Goal: Use online tool/utility: Utilize a website feature to perform a specific function

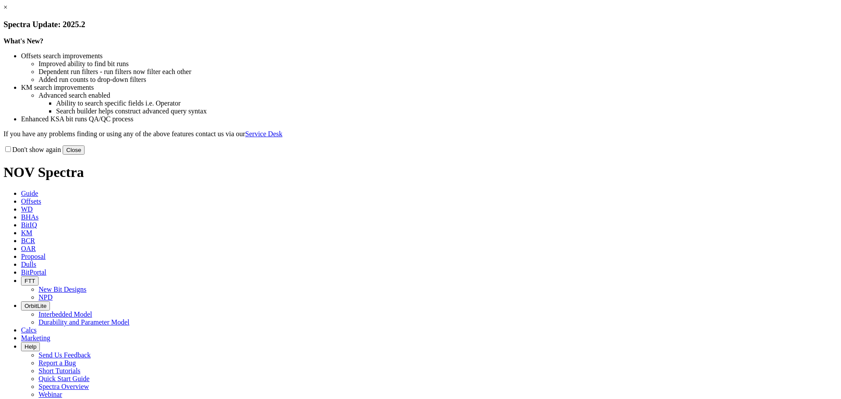
click at [85, 155] on button "Close" at bounding box center [74, 150] width 22 height 9
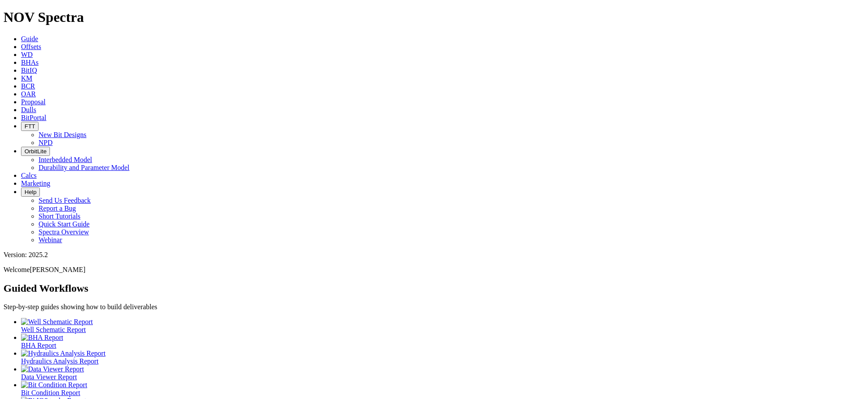
click at [21, 106] on icon at bounding box center [21, 109] width 0 height 7
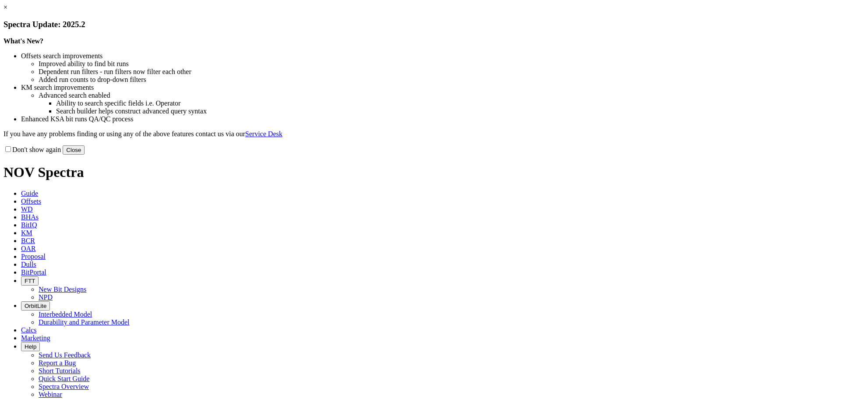
click at [85, 155] on button "Close" at bounding box center [74, 150] width 22 height 9
click at [612, 155] on div "Don't show again Close" at bounding box center [421, 150] width 834 height 10
click at [85, 155] on button "Close" at bounding box center [74, 150] width 22 height 9
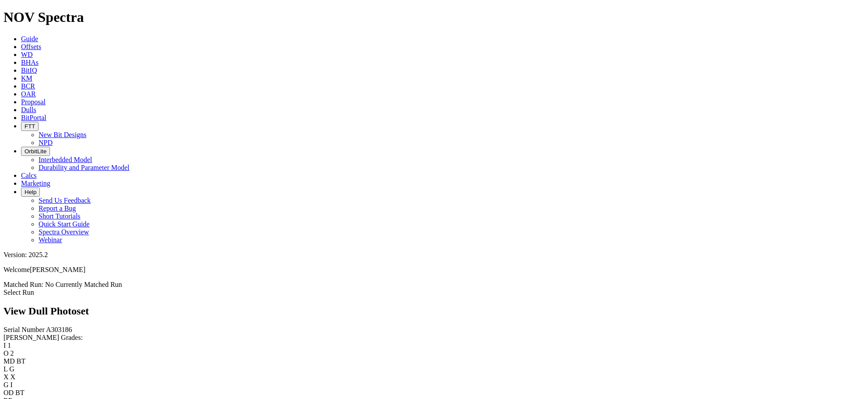
scroll to position [1665, 0]
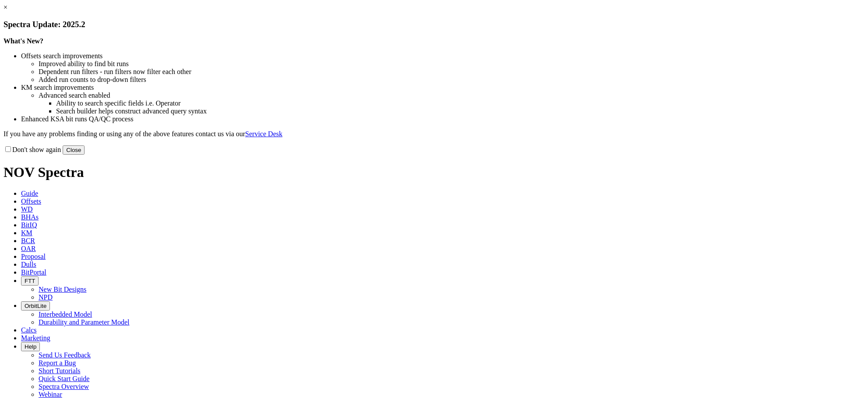
click at [85, 155] on button "Close" at bounding box center [74, 150] width 22 height 9
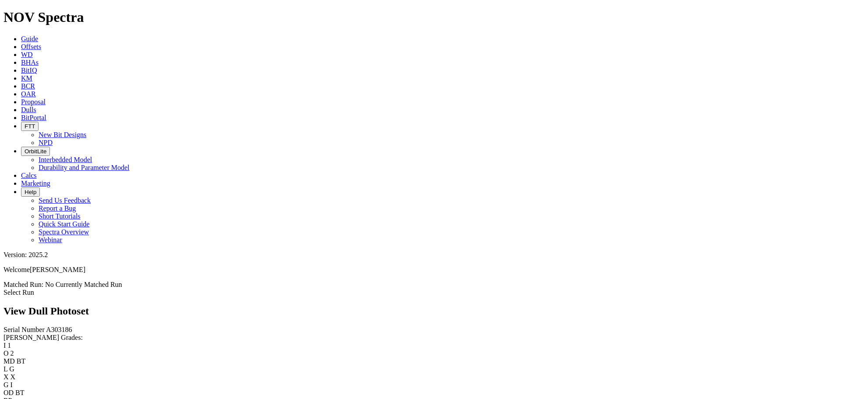
scroll to position [1271, 0]
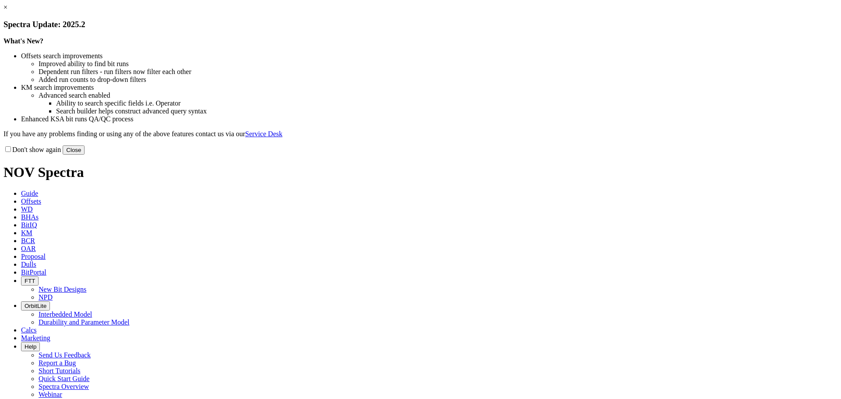
click at [85, 155] on button "Close" at bounding box center [74, 150] width 22 height 9
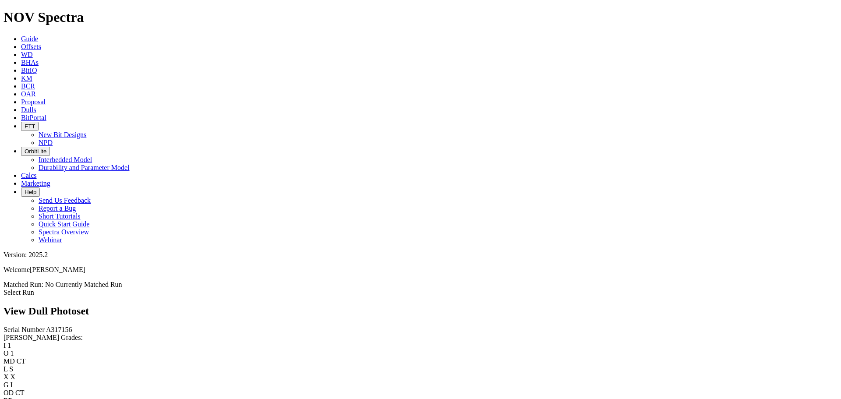
scroll to position [789, 0]
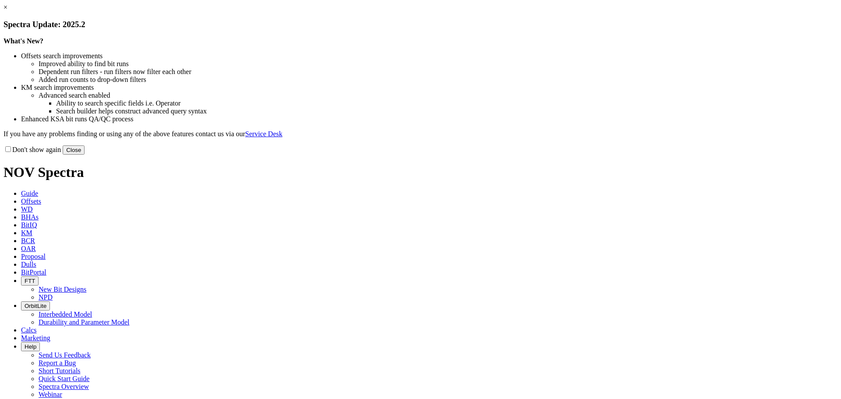
click at [85, 155] on button "Close" at bounding box center [74, 150] width 22 height 9
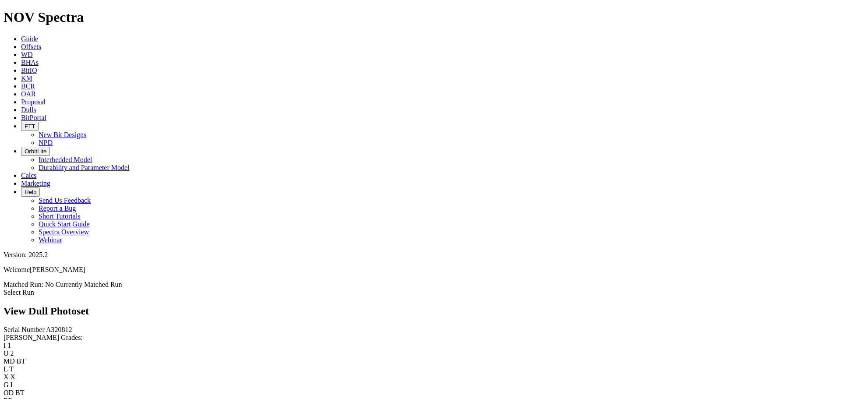
scroll to position [882, 0]
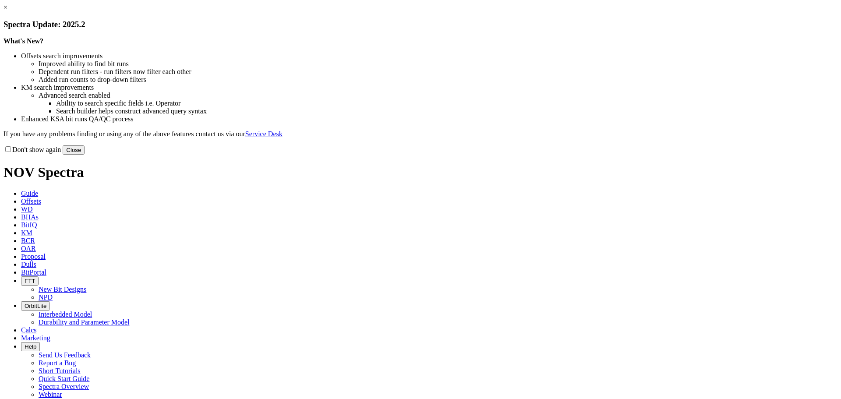
click at [85, 155] on button "Close" at bounding box center [74, 150] width 22 height 9
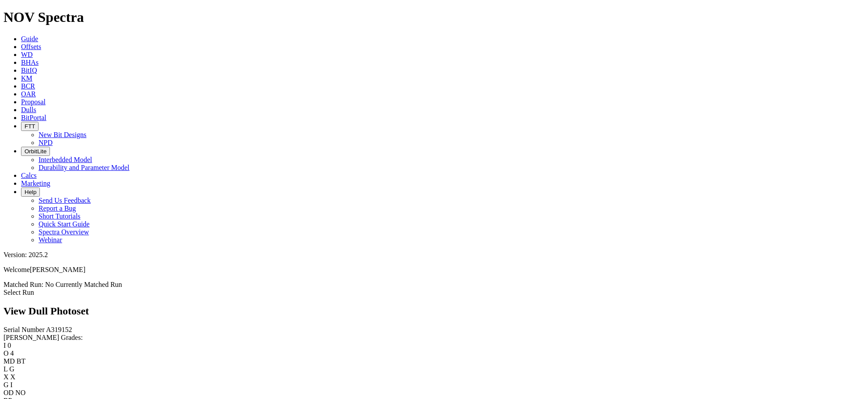
scroll to position [1572, 0]
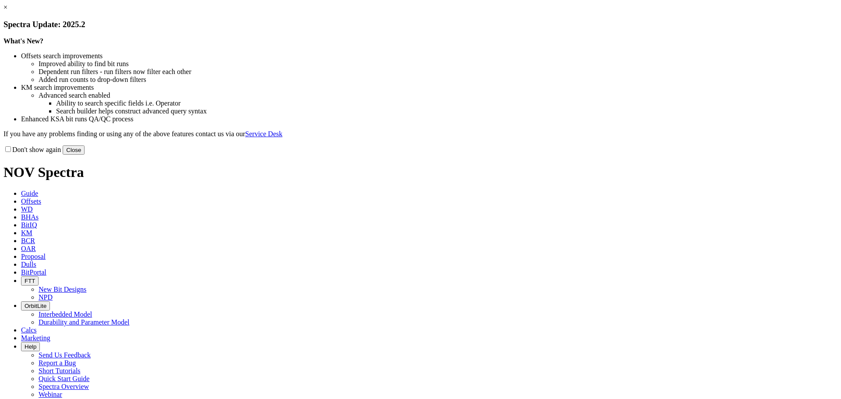
click at [85, 155] on button "Close" at bounding box center [74, 150] width 22 height 9
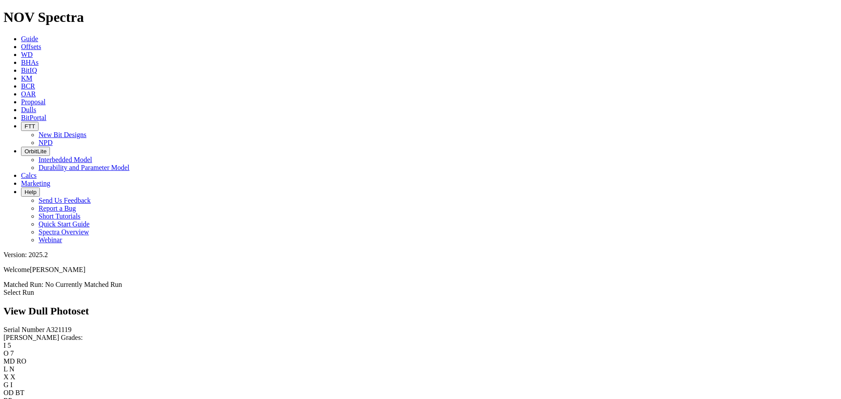
scroll to position [1227, 0]
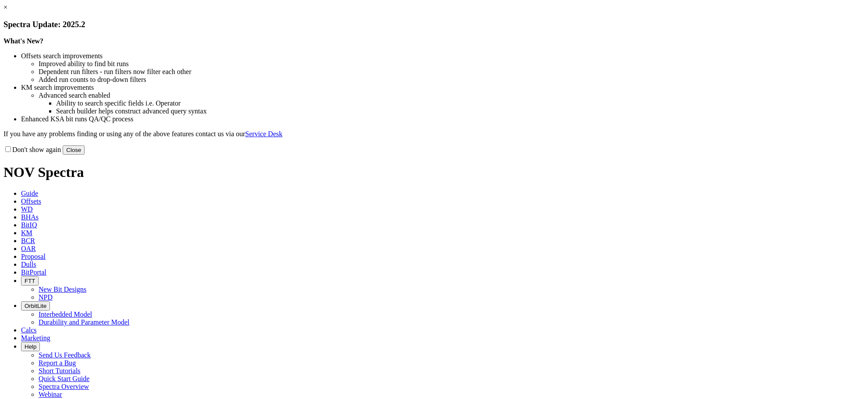
click at [85, 155] on button "Close" at bounding box center [74, 150] width 22 height 9
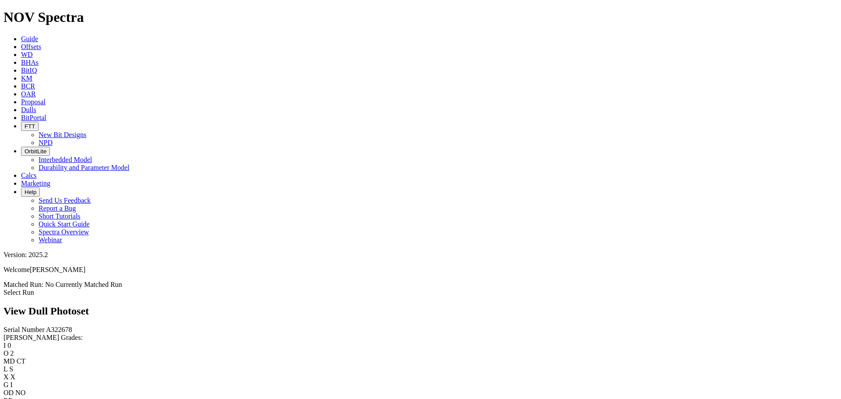
scroll to position [1008, 0]
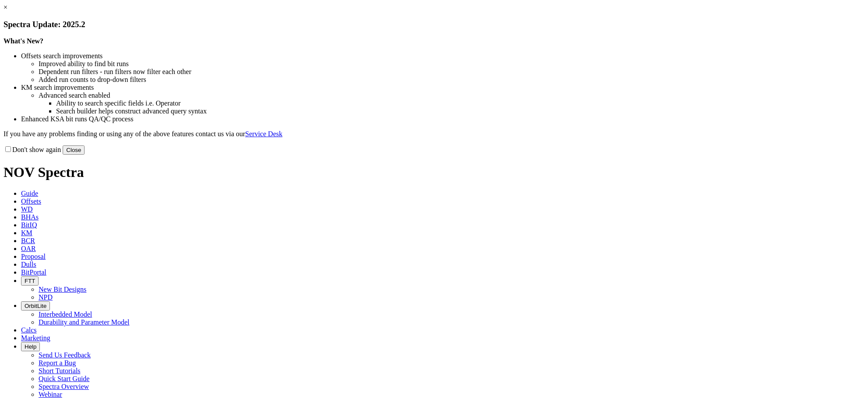
drag, startPoint x: 596, startPoint y: 238, endPoint x: 422, endPoint y: 301, distance: 185.1
click at [85, 155] on button "Close" at bounding box center [74, 150] width 22 height 9
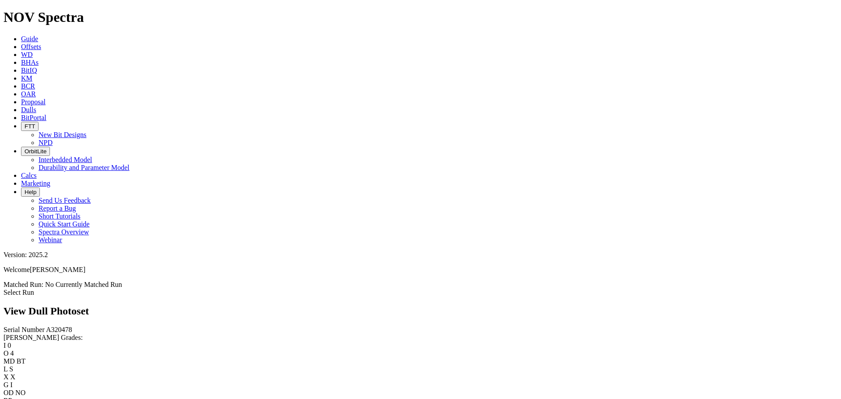
scroll to position [1008, 0]
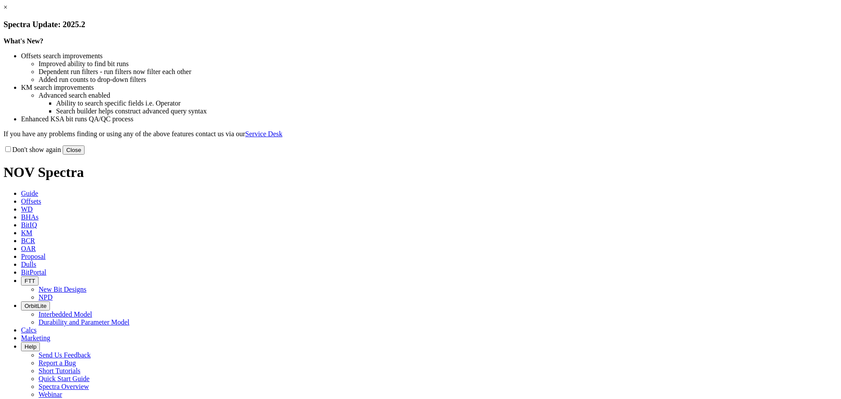
click at [85, 155] on button "Close" at bounding box center [74, 150] width 22 height 9
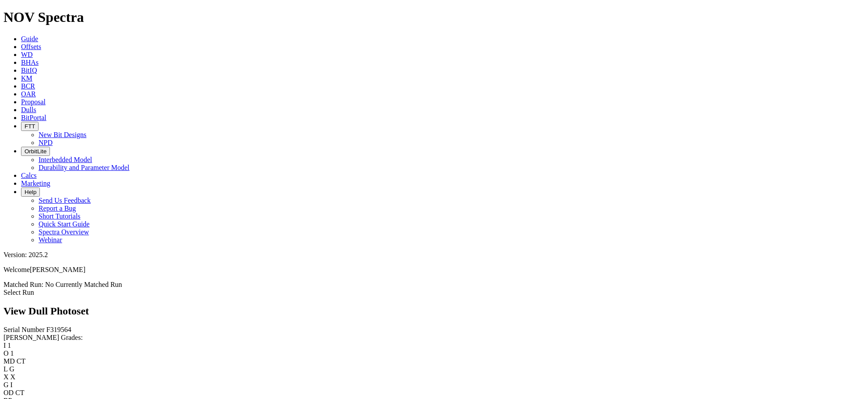
scroll to position [882, 0]
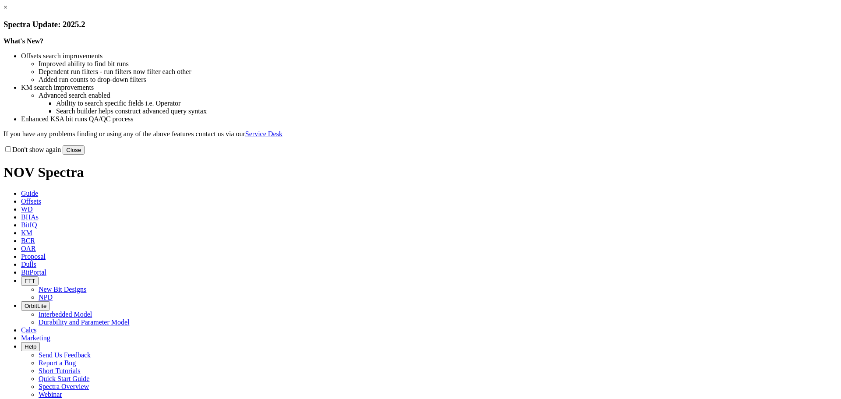
click at [85, 155] on button "Close" at bounding box center [74, 150] width 22 height 9
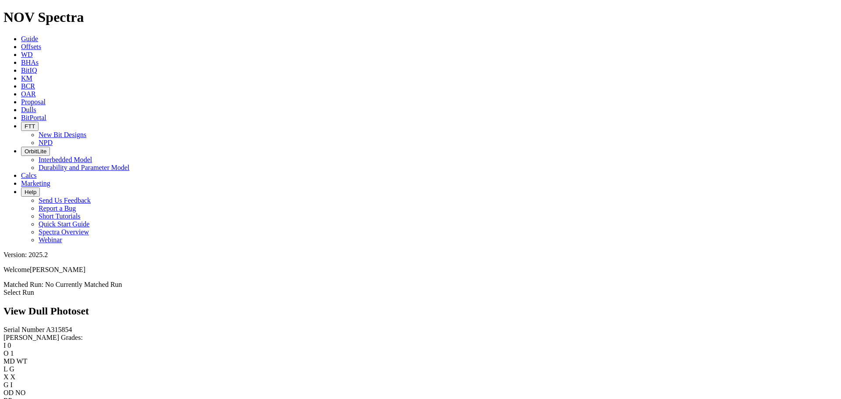
scroll to position [1008, 0]
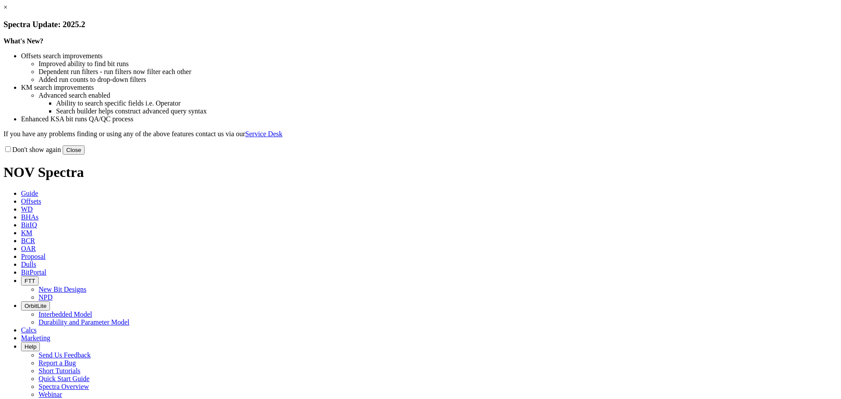
click at [85, 155] on button "Close" at bounding box center [74, 150] width 22 height 9
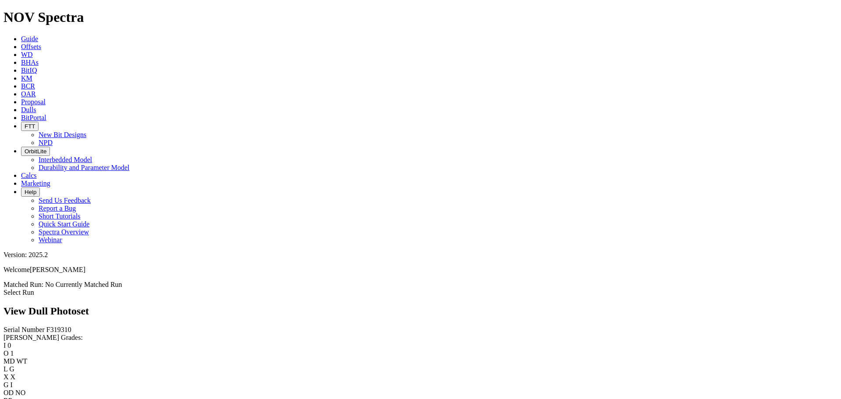
click at [50, 147] on button "OrbitLite" at bounding box center [35, 151] width 29 height 9
click at [130, 164] on link "Durability and Parameter Model" at bounding box center [84, 167] width 91 height 7
click at [39, 59] on span "BHAs" at bounding box center [30, 62] width 18 height 7
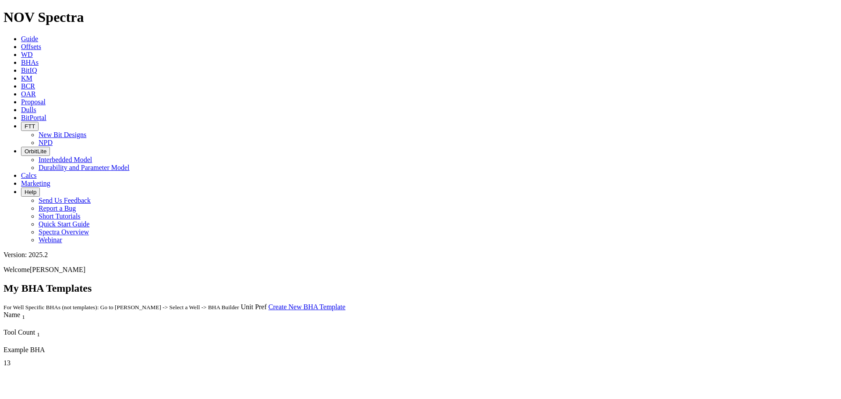
click at [46, 114] on span "BitPortal" at bounding box center [33, 117] width 25 height 7
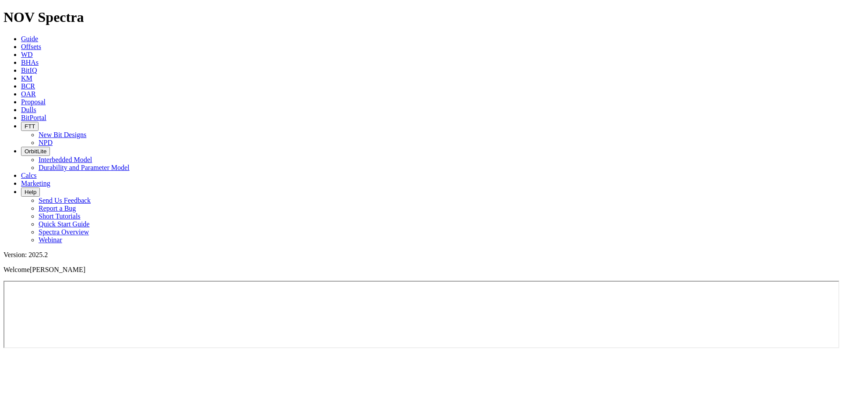
click at [37, 67] on link "BitIQ" at bounding box center [29, 70] width 16 height 7
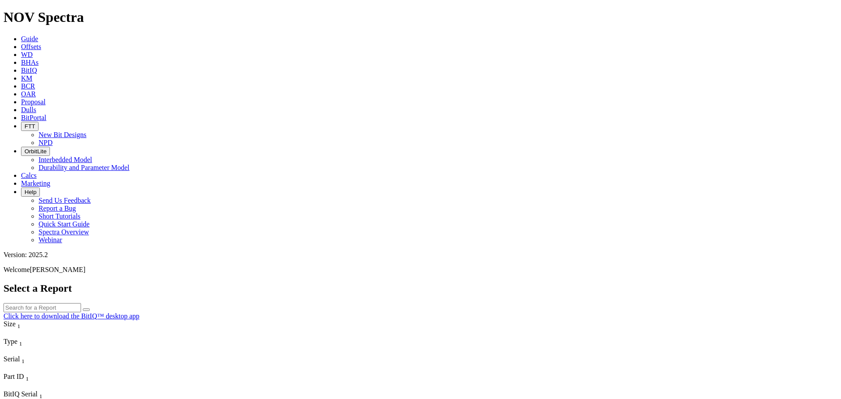
click at [21, 35] on icon at bounding box center [21, 38] width 0 height 7
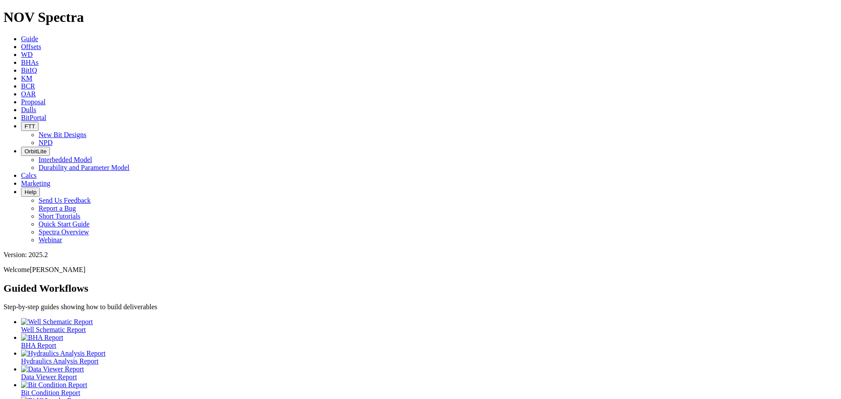
scroll to position [23, 0]
click at [561, 318] on ul "Well Schematic Report BHA Report Hydraulics Analysis Report Data Viewer Report …" at bounding box center [421, 373] width 834 height 110
click at [41, 43] on span "Offsets" at bounding box center [31, 46] width 20 height 7
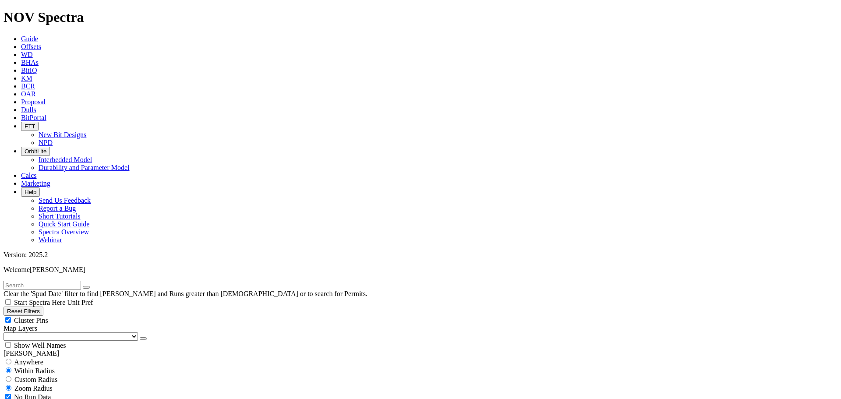
click at [33, 51] on span "WD" at bounding box center [27, 54] width 12 height 7
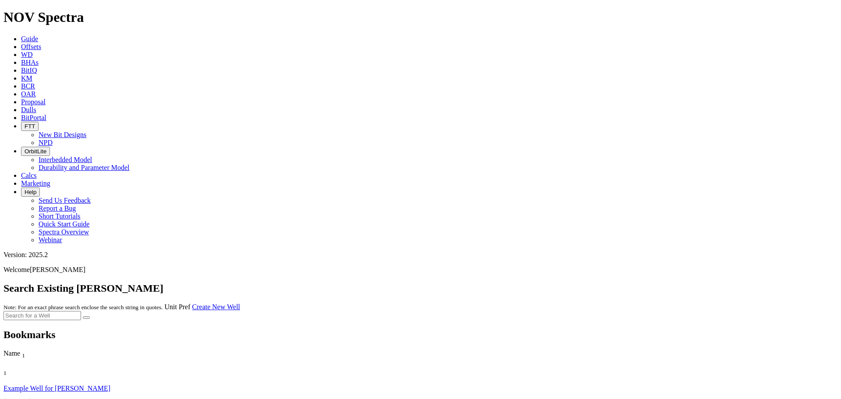
click at [39, 59] on span "BHAs" at bounding box center [30, 62] width 18 height 7
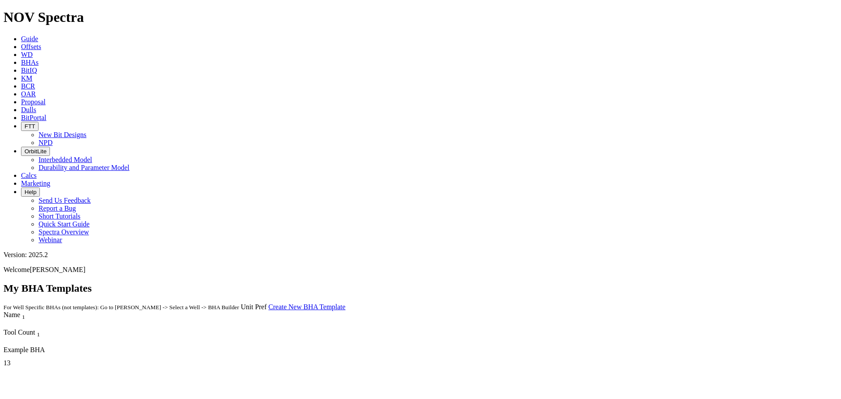
click at [37, 67] on link "BitIQ" at bounding box center [29, 70] width 16 height 7
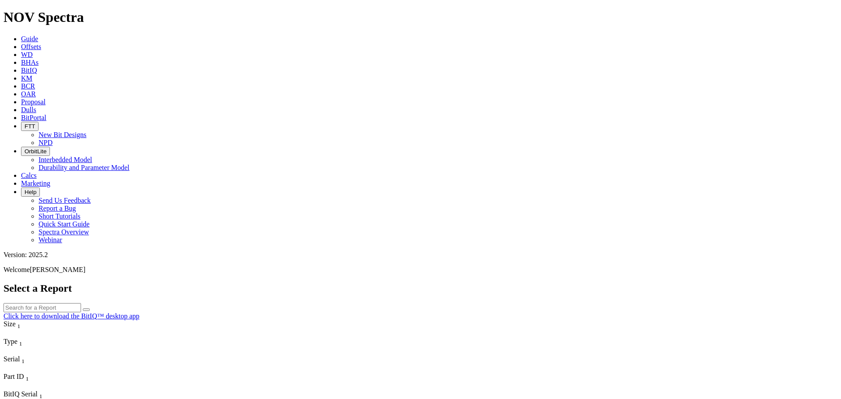
click at [35, 82] on span "BCR" at bounding box center [28, 85] width 14 height 7
click at [39, 122] on button "FTT" at bounding box center [30, 126] width 18 height 9
click at [46, 148] on span "OrbitLite" at bounding box center [36, 151] width 22 height 7
click at [92, 156] on link "Interbedded Model" at bounding box center [65, 159] width 53 height 7
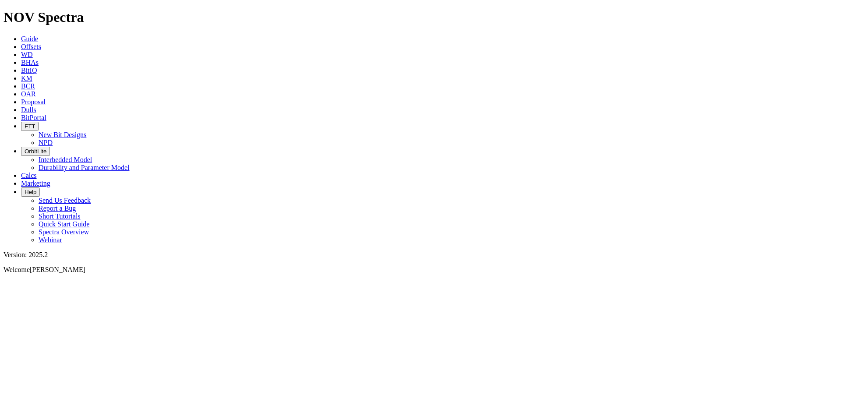
click at [37, 172] on span "Calcs" at bounding box center [29, 175] width 16 height 7
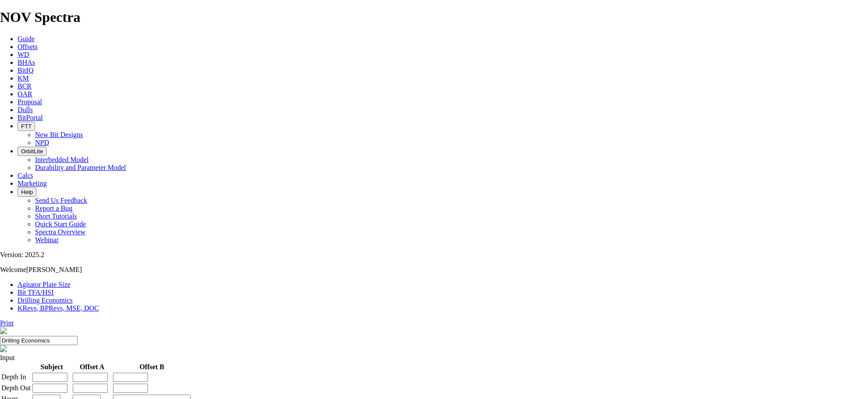
click at [43, 148] on span "OrbitLite" at bounding box center [32, 151] width 22 height 7
click at [89, 156] on link "Interbedded Model" at bounding box center [61, 159] width 53 height 7
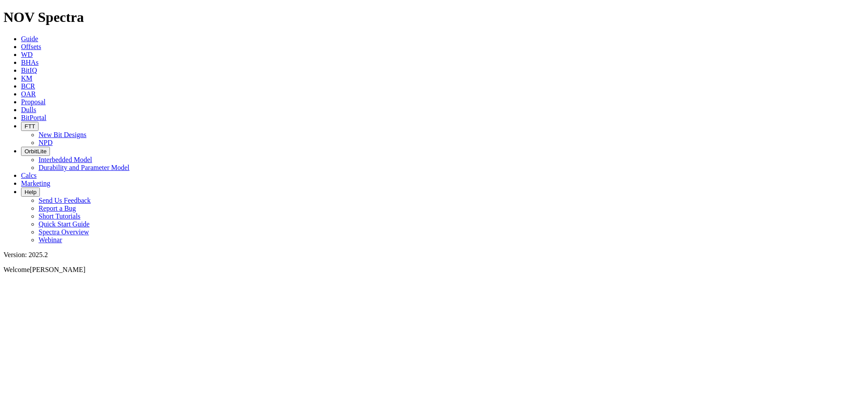
click at [46, 148] on span "OrbitLite" at bounding box center [36, 151] width 22 height 7
click at [92, 156] on link "Interbedded Model" at bounding box center [65, 159] width 53 height 7
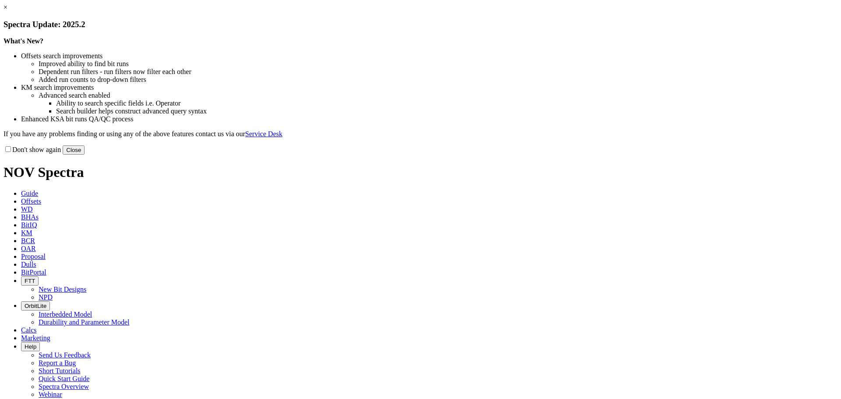
click at [85, 155] on button "Close" at bounding box center [74, 150] width 22 height 9
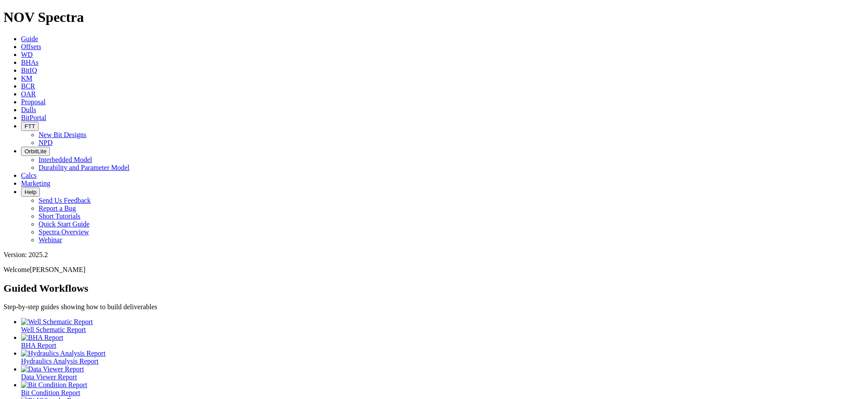
scroll to position [23, 0]
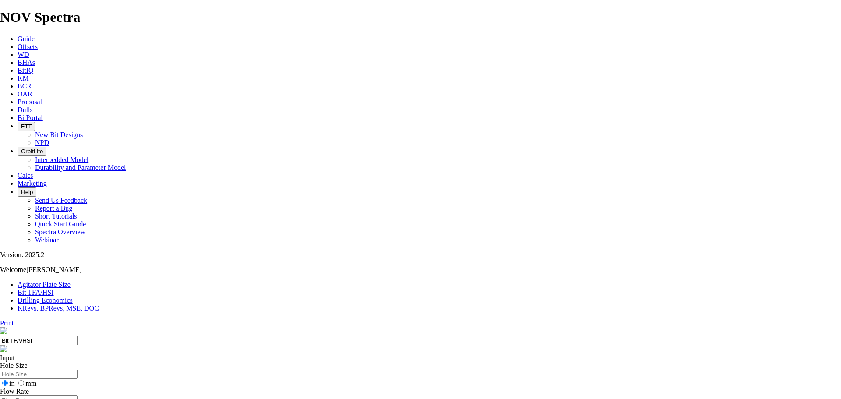
scroll to position [62, 0]
click at [78, 370] on input "Hole Size" at bounding box center [39, 374] width 78 height 9
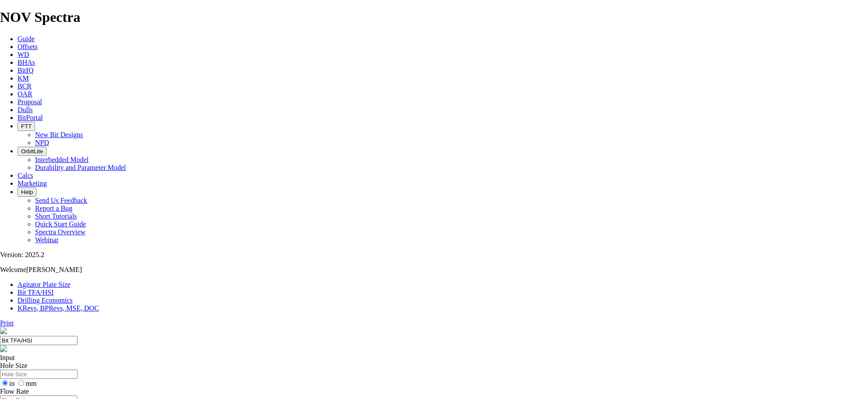
click at [78, 370] on input "Hole Size" at bounding box center [39, 374] width 78 height 9
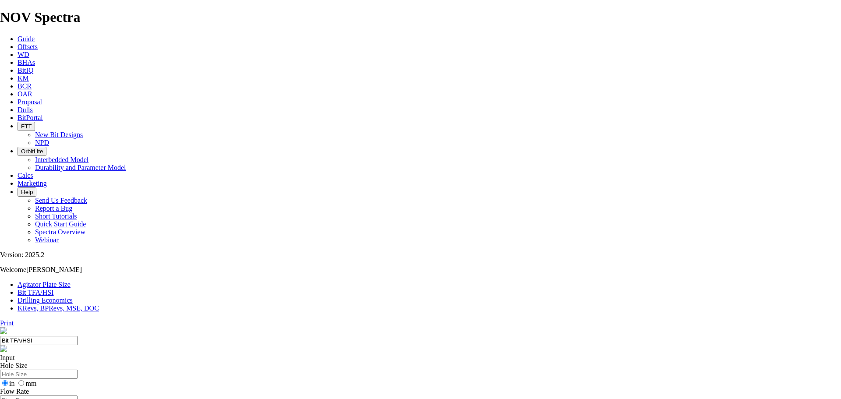
drag, startPoint x: 365, startPoint y: 278, endPoint x: 373, endPoint y: 278, distance: 8.3
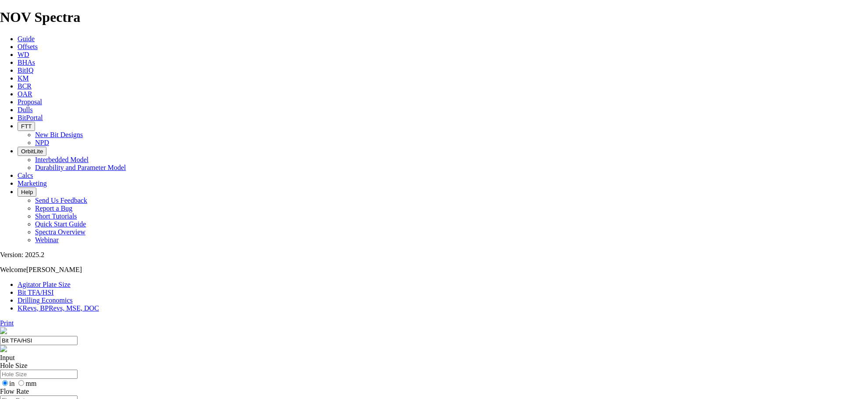
checkbox input "false"
click at [78, 370] on input "Hole Size" at bounding box center [39, 374] width 78 height 9
type input "8"
type input "9.875"
click at [78, 396] on input "Flow Rate" at bounding box center [39, 400] width 78 height 9
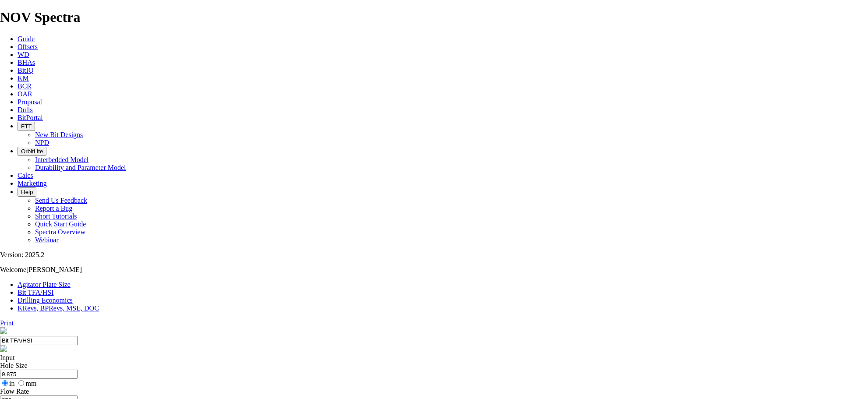
type input "850"
type input "8.31"
select select "number:6"
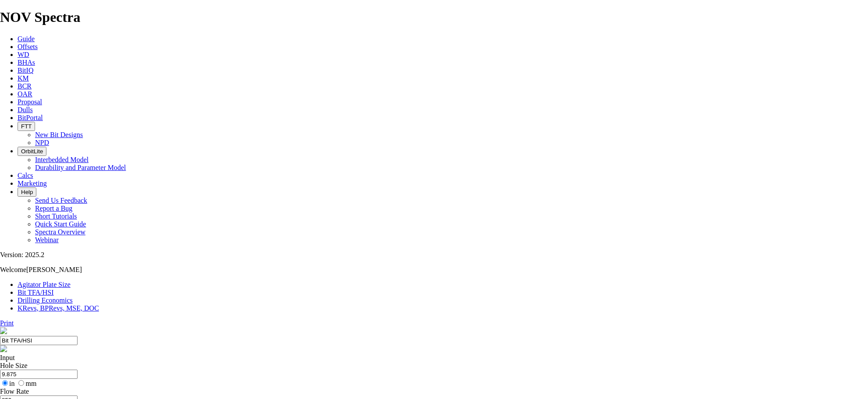
select select "number:6"
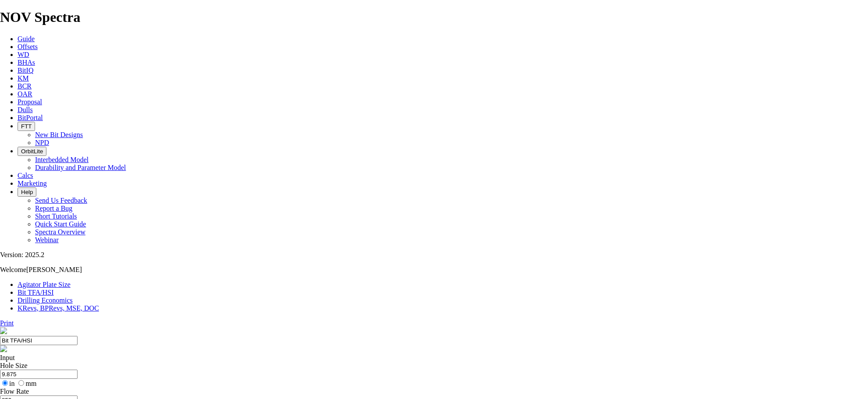
select select "number:6"
select select "number:12"
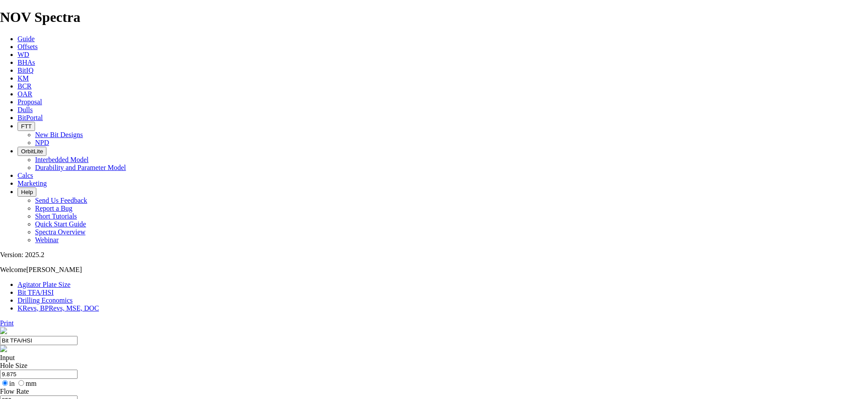
select select "number:12"
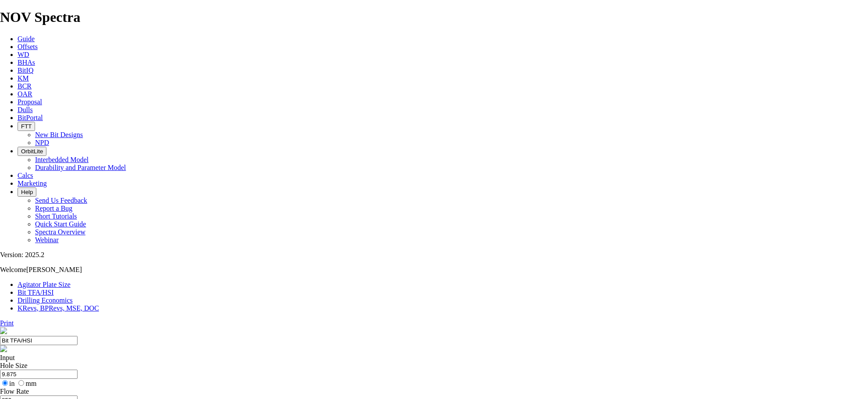
select select "number:12"
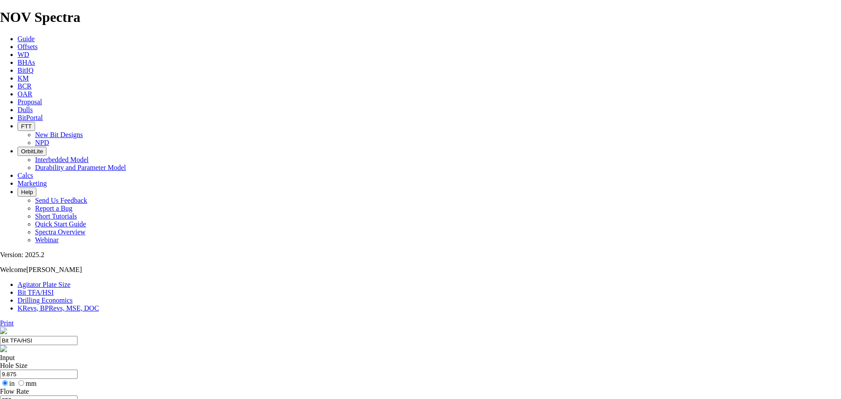
click at [54, 289] on link "Bit TFA/HSI" at bounding box center [36, 292] width 36 height 7
click at [73, 297] on link "Drilling Economics" at bounding box center [45, 300] width 55 height 7
click at [32, 90] on link "OAR" at bounding box center [25, 93] width 15 height 7
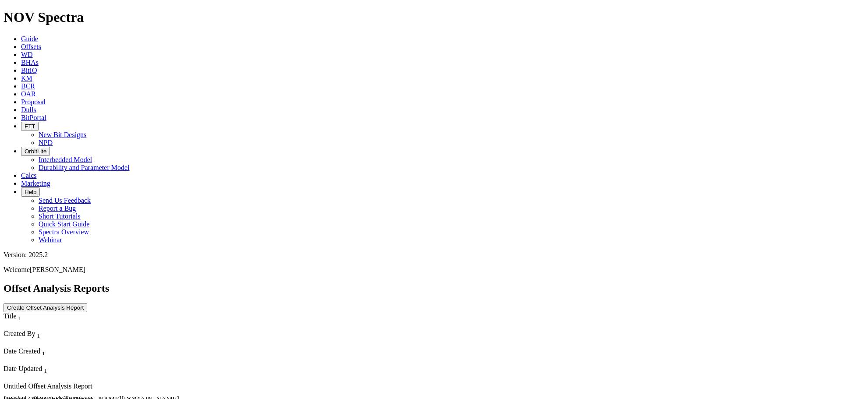
click at [41, 43] on span "Offsets" at bounding box center [31, 46] width 20 height 7
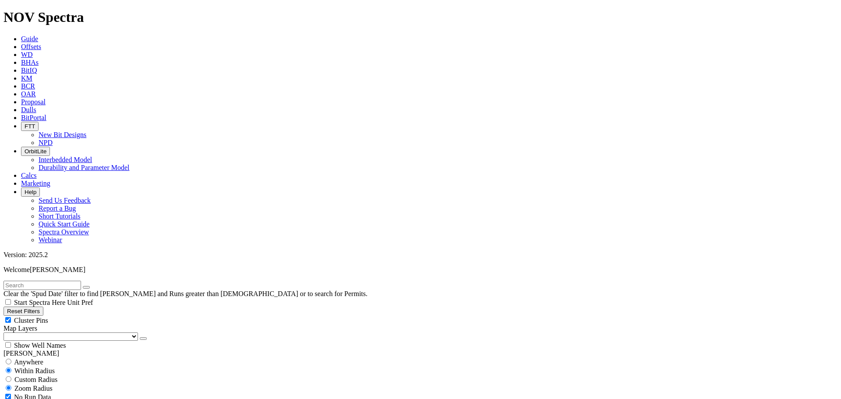
click at [21, 35] on icon at bounding box center [21, 38] width 0 height 7
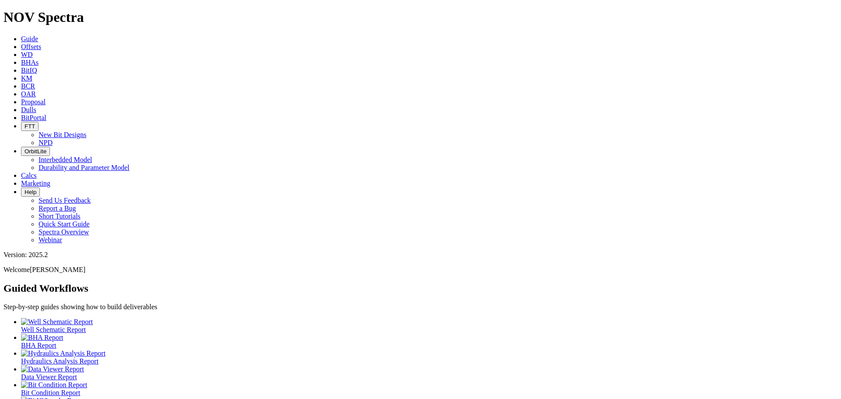
click at [37, 172] on span "Calcs" at bounding box center [29, 175] width 16 height 7
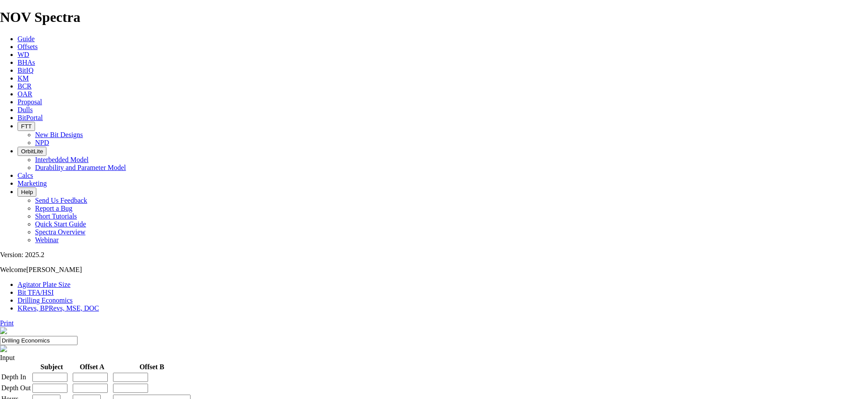
click at [99, 305] on link "KRevs, BPRevs, MSE, DOC" at bounding box center [59, 308] width 82 height 7
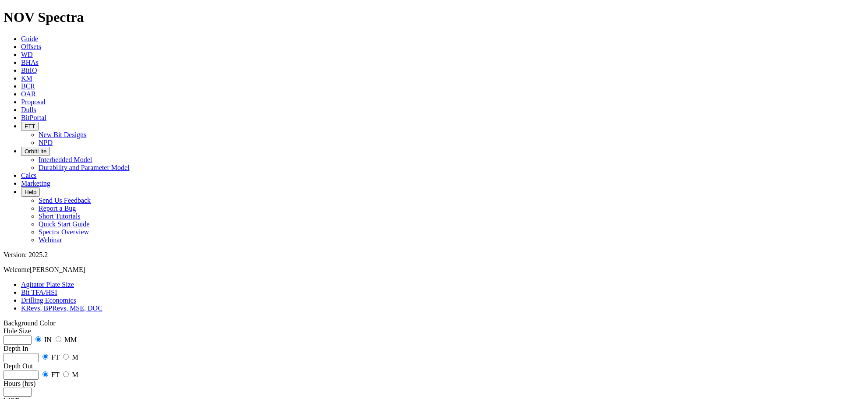
click at [57, 289] on link "Bit TFA/HSI" at bounding box center [39, 292] width 36 height 7
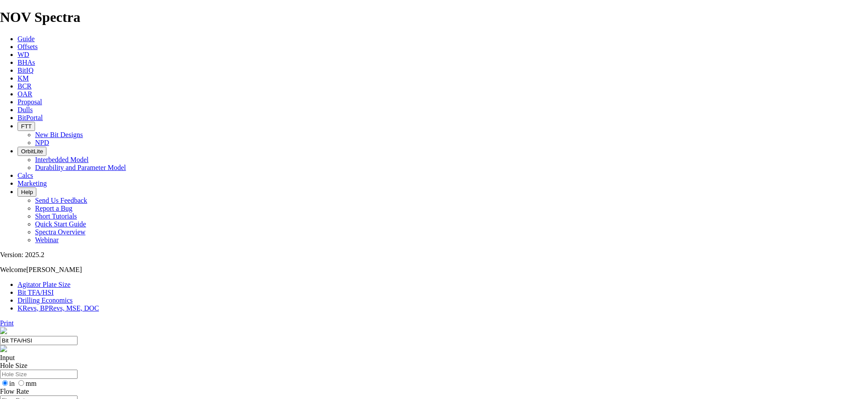
click at [99, 305] on link "KRevs, BPRevs, MSE, DOC" at bounding box center [59, 308] width 82 height 7
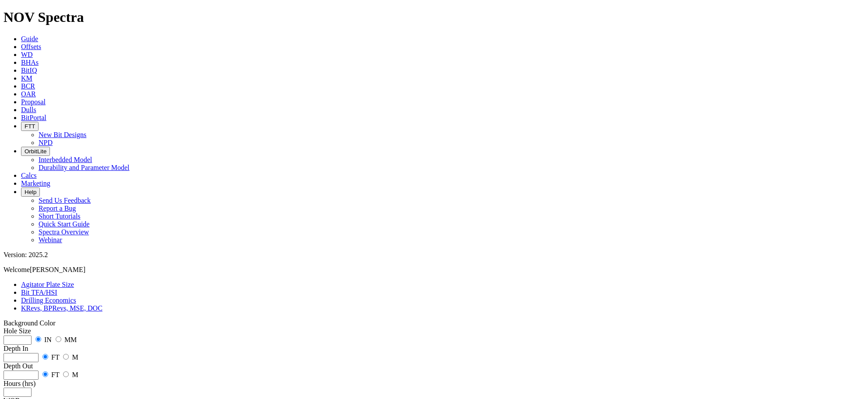
click at [55, 281] on link "Agitator Plate Size" at bounding box center [47, 284] width 53 height 7
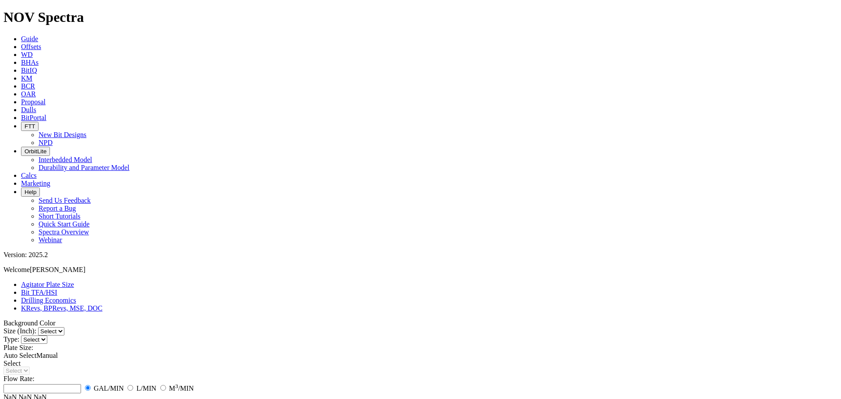
click at [57, 289] on link "Bit TFA/HSI" at bounding box center [39, 292] width 36 height 7
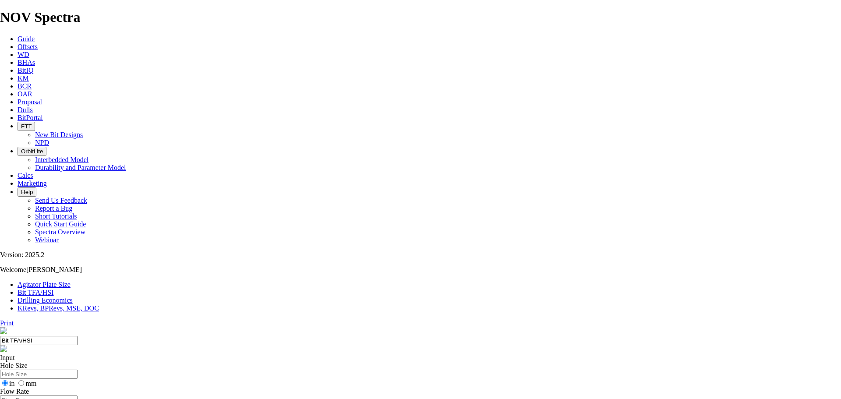
click at [73, 297] on link "Drilling Economics" at bounding box center [45, 300] width 55 height 7
click at [99, 305] on link "KRevs, BPRevs, MSE, DOC" at bounding box center [59, 308] width 82 height 7
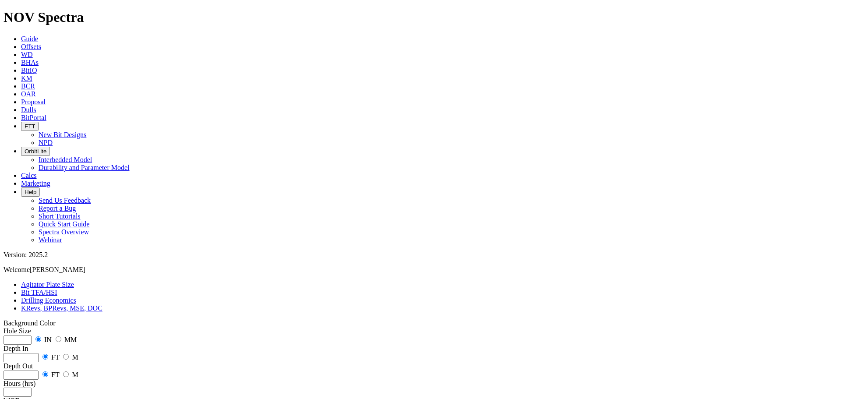
click at [264, 327] on div "Hole Size IN MM Depth In FT M Depth Out FT M Hours (hrs) WOB KLBF TONNES KDAN R…" at bounding box center [421, 406] width 834 height 158
